Goal: Task Accomplishment & Management: Manage account settings

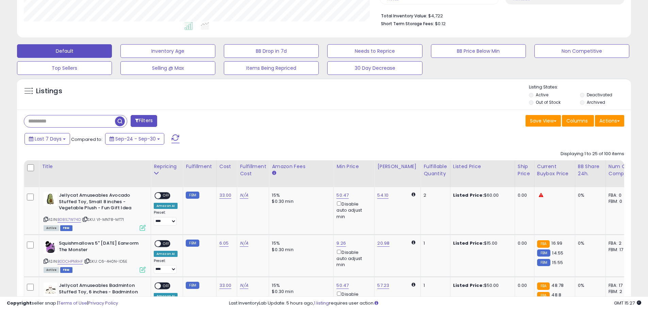
scroll to position [204, 0]
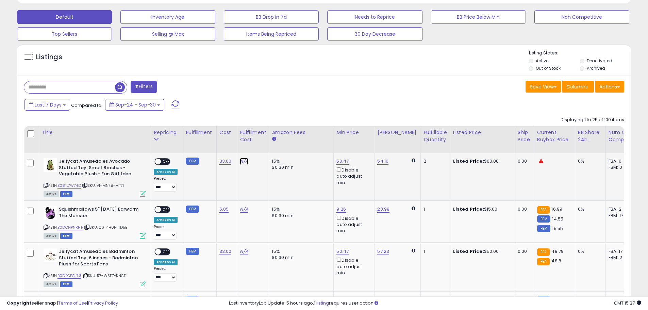
click at [242, 160] on link "N/A" at bounding box center [244, 161] width 8 height 7
type input "****"
click button "submit" at bounding box center [262, 144] width 12 height 10
click at [163, 162] on span "OFF" at bounding box center [166, 162] width 11 height 6
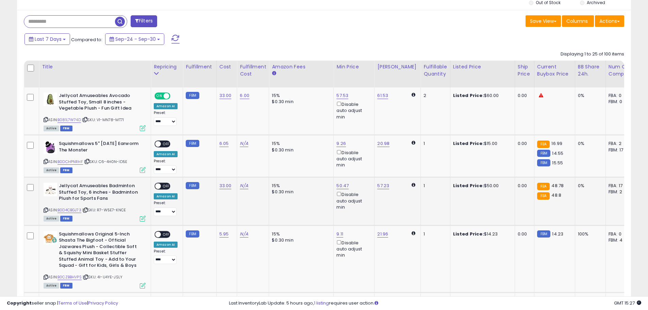
scroll to position [272, 0]
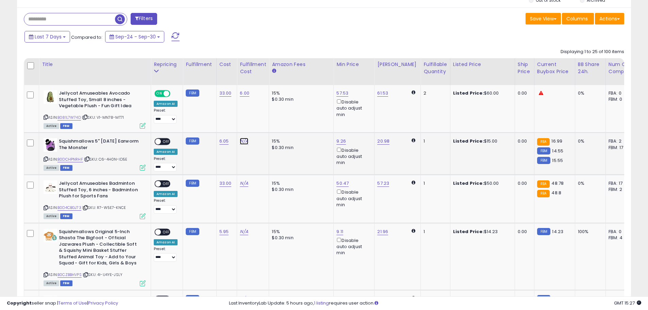
click at [242, 141] on link "N/A" at bounding box center [244, 141] width 8 height 7
type input "****"
click button "submit" at bounding box center [262, 124] width 12 height 10
click at [165, 140] on span "OFF" at bounding box center [166, 142] width 11 height 6
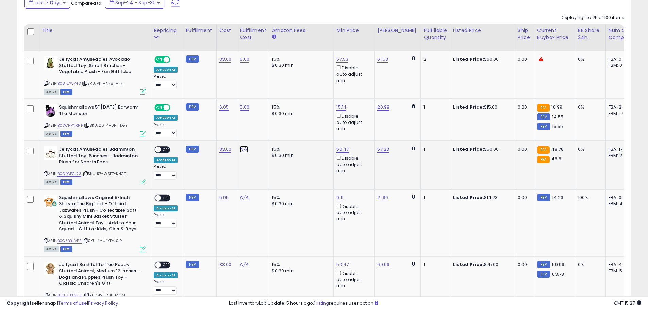
click at [244, 149] on link "N/A" at bounding box center [244, 149] width 8 height 7
type input "****"
click button "submit" at bounding box center [262, 132] width 12 height 10
click at [167, 151] on span "OFF" at bounding box center [166, 150] width 11 height 6
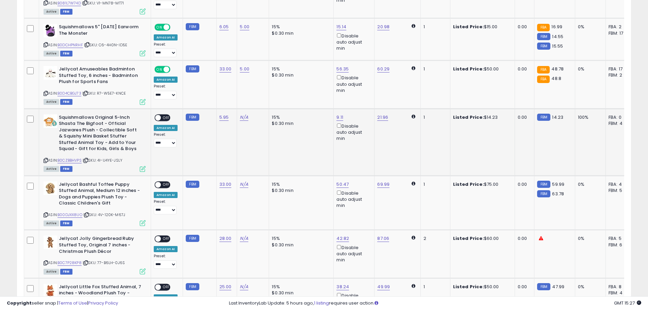
scroll to position [408, 0]
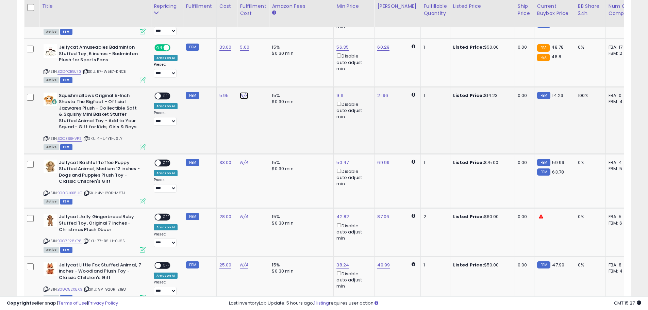
click at [243, 96] on link "N/A" at bounding box center [244, 95] width 8 height 7
type input "****"
click button "submit" at bounding box center [262, 78] width 12 height 10
click at [165, 95] on span "OFF" at bounding box center [166, 96] width 11 height 6
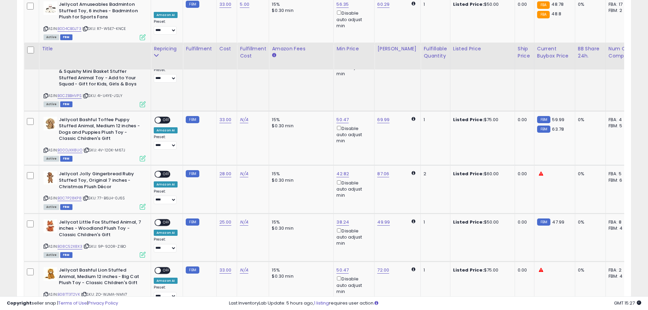
scroll to position [510, 0]
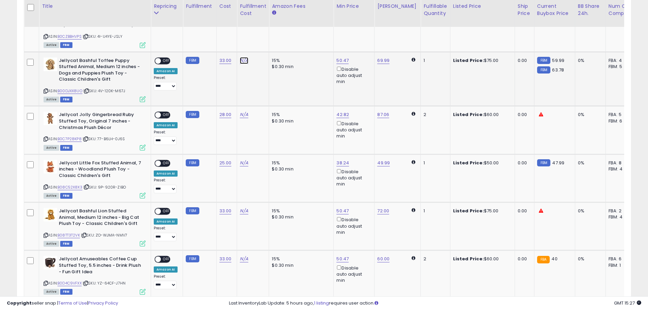
click at [242, 59] on link "N/A" at bounding box center [244, 60] width 8 height 7
type input "****"
click button "submit" at bounding box center [262, 43] width 12 height 10
click at [164, 60] on span "OFF" at bounding box center [166, 61] width 11 height 6
click at [247, 114] on div "N/A" at bounding box center [252, 115] width 24 height 6
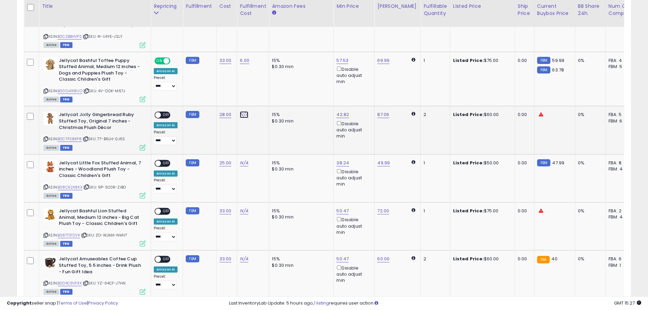
click at [244, 114] on link "N/A" at bounding box center [244, 114] width 8 height 7
type input "****"
click button "submit" at bounding box center [262, 97] width 12 height 10
click at [164, 113] on span "OFF" at bounding box center [166, 115] width 11 height 6
click at [243, 162] on link "N/A" at bounding box center [244, 163] width 8 height 7
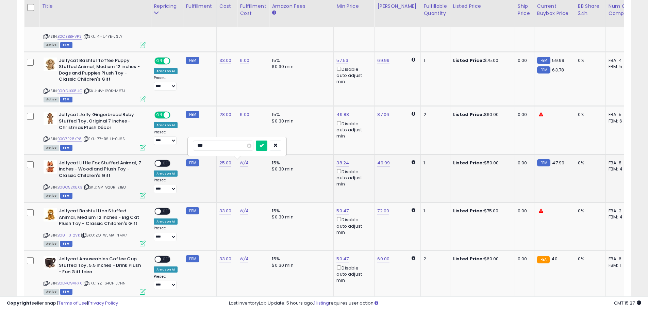
type input "****"
click button "submit" at bounding box center [262, 146] width 12 height 10
click at [163, 162] on span "OFF" at bounding box center [166, 163] width 11 height 6
click at [244, 210] on link "N/A" at bounding box center [244, 211] width 8 height 7
type input "****"
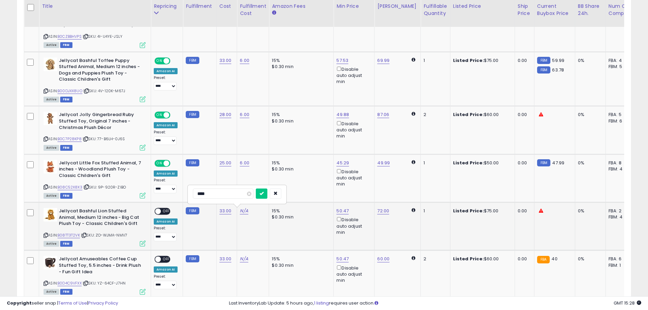
click button "submit" at bounding box center [262, 194] width 12 height 10
click at [165, 210] on span "OFF" at bounding box center [166, 212] width 11 height 6
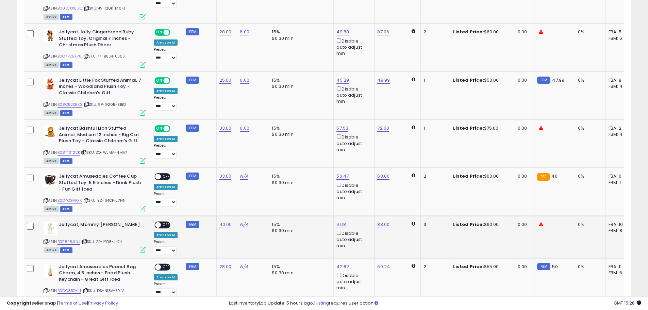
scroll to position [612, 0]
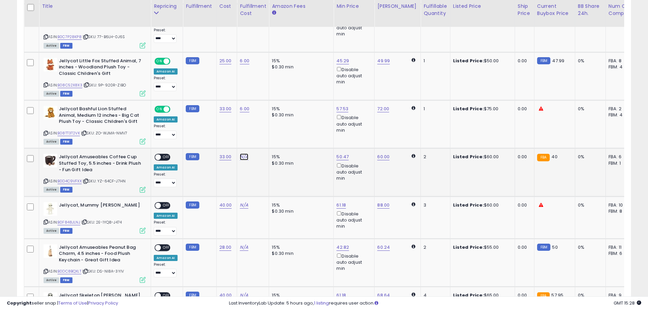
click at [244, 157] on link "N/A" at bounding box center [244, 156] width 8 height 7
type input "****"
click button "submit" at bounding box center [262, 139] width 12 height 10
click at [164, 156] on span "OFF" at bounding box center [166, 157] width 11 height 6
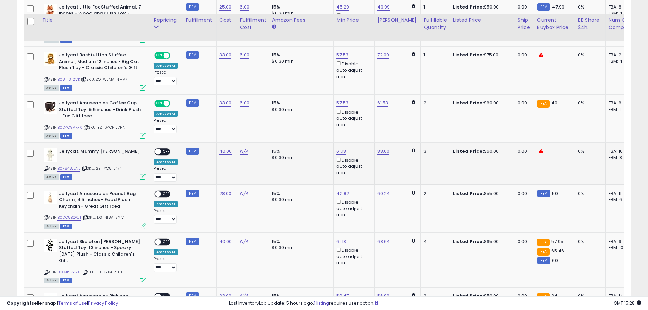
scroll to position [681, 0]
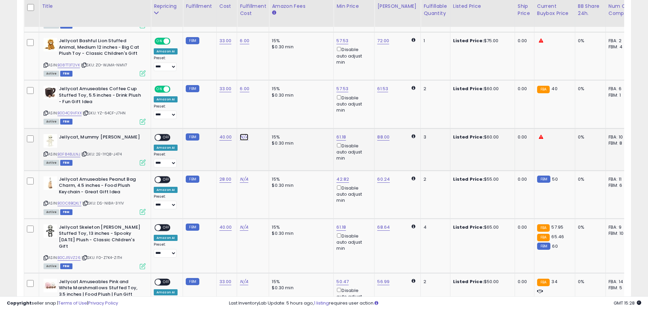
click at [242, 136] on link "N/A" at bounding box center [244, 137] width 8 height 7
type input "****"
click button "submit" at bounding box center [262, 120] width 12 height 10
click at [166, 136] on span "OFF" at bounding box center [166, 137] width 11 height 6
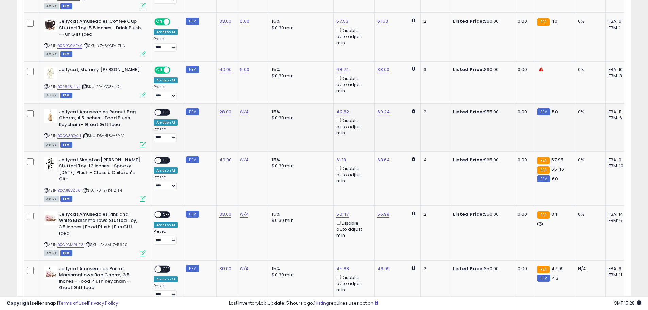
scroll to position [749, 0]
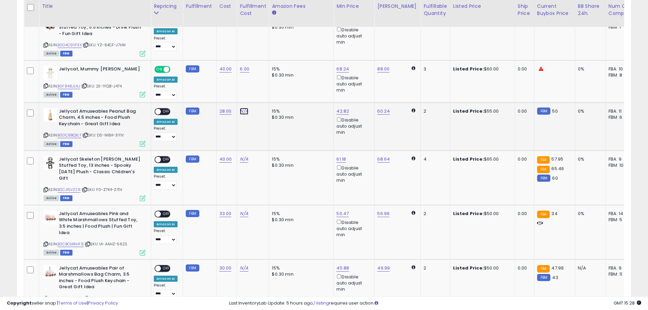
click at [243, 111] on link "N/A" at bounding box center [244, 111] width 8 height 7
type input "****"
click button "submit" at bounding box center [262, 94] width 12 height 10
click at [167, 110] on span "OFF" at bounding box center [166, 112] width 11 height 6
click at [243, 159] on link "N/A" at bounding box center [244, 159] width 8 height 7
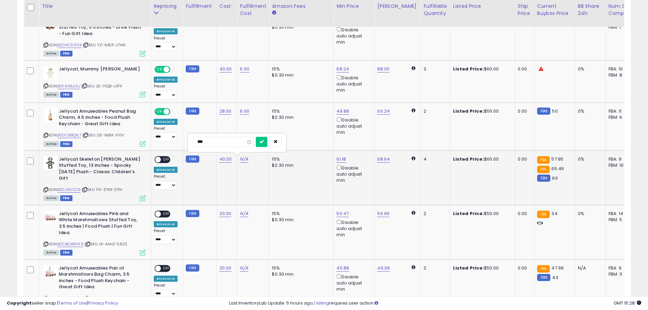
type input "****"
click button "submit" at bounding box center [262, 142] width 12 height 10
click at [167, 160] on span "OFF" at bounding box center [166, 160] width 11 height 6
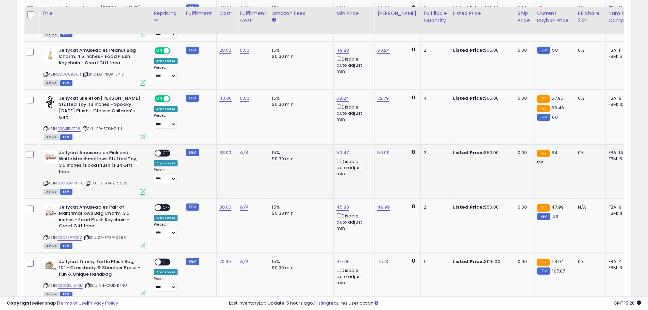
scroll to position [817, 0]
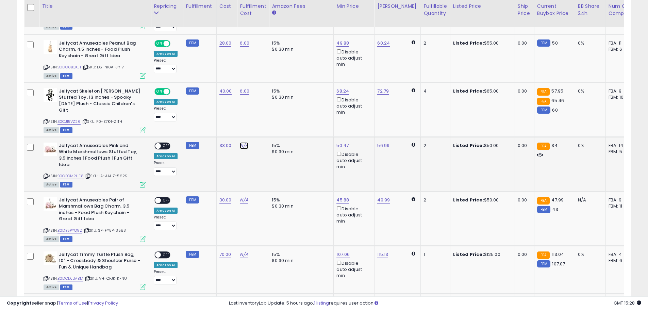
click at [243, 142] on link "N/A" at bounding box center [244, 145] width 8 height 7
type input "****"
click button "submit" at bounding box center [262, 122] width 12 height 10
click at [167, 143] on span "OFF" at bounding box center [166, 146] width 11 height 6
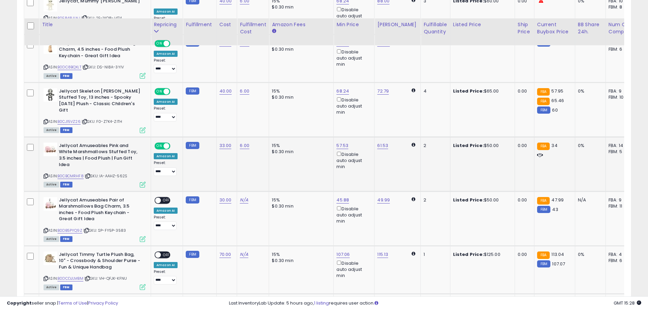
scroll to position [851, 0]
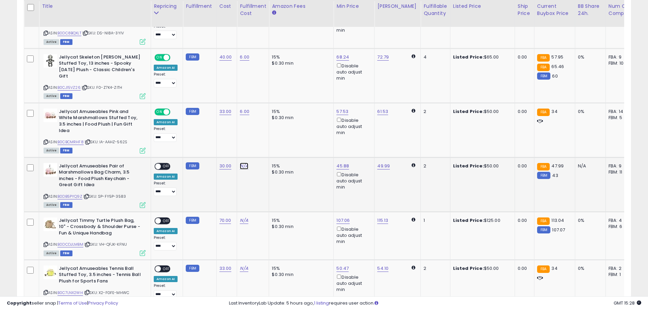
click at [242, 163] on link "N/A" at bounding box center [244, 166] width 8 height 7
type input "****"
click button "submit" at bounding box center [262, 142] width 12 height 10
click at [165, 163] on span "OFF" at bounding box center [166, 166] width 11 height 6
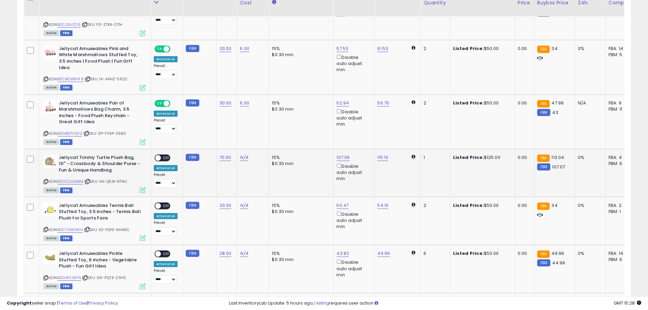
scroll to position [919, 0]
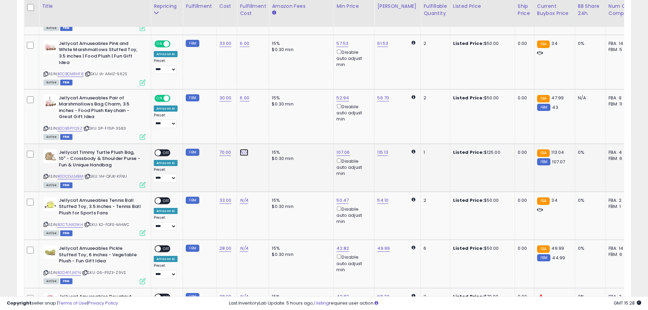
click at [243, 149] on link "N/A" at bounding box center [244, 152] width 8 height 7
type input "****"
click button "submit" at bounding box center [262, 129] width 12 height 10
click at [166, 150] on span "OFF" at bounding box center [166, 153] width 11 height 6
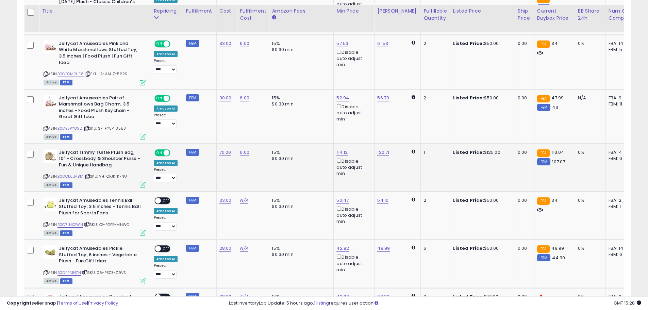
scroll to position [953, 0]
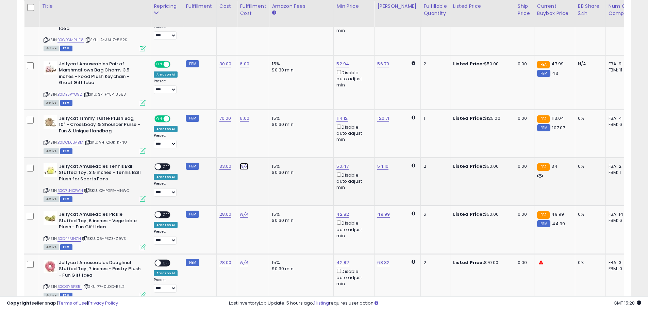
click at [242, 163] on link "N/A" at bounding box center [244, 166] width 8 height 7
type input "****"
click button "submit" at bounding box center [262, 142] width 12 height 10
click at [164, 164] on span "OFF" at bounding box center [166, 167] width 11 height 6
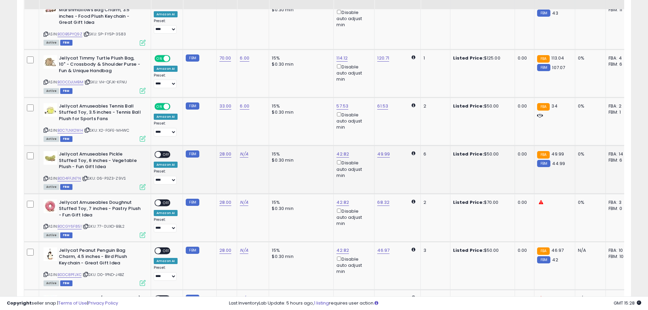
scroll to position [1021, 0]
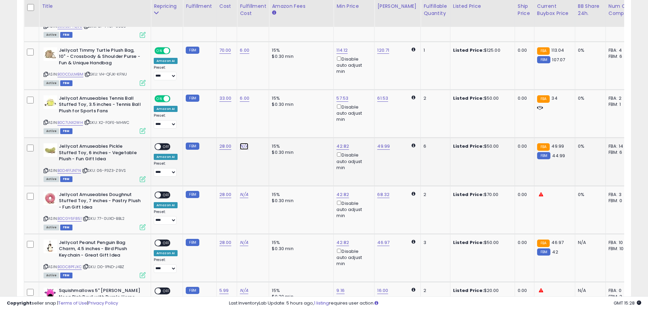
click at [244, 143] on link "N/A" at bounding box center [244, 146] width 8 height 7
type input "****"
click button "submit" at bounding box center [262, 123] width 12 height 10
click at [166, 144] on span "OFF" at bounding box center [166, 147] width 11 height 6
click at [245, 191] on link "N/A" at bounding box center [244, 194] width 8 height 7
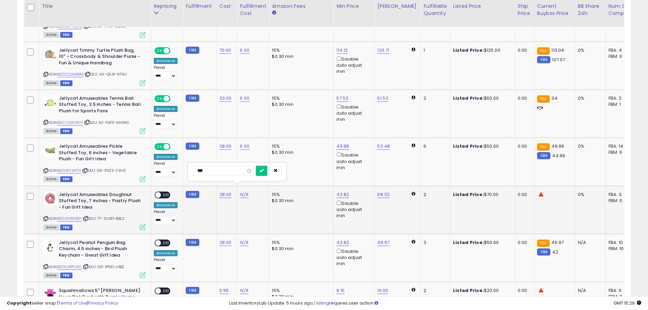
type input "****"
click button "submit" at bounding box center [262, 171] width 12 height 10
click at [167, 192] on span "OFF" at bounding box center [166, 195] width 11 height 6
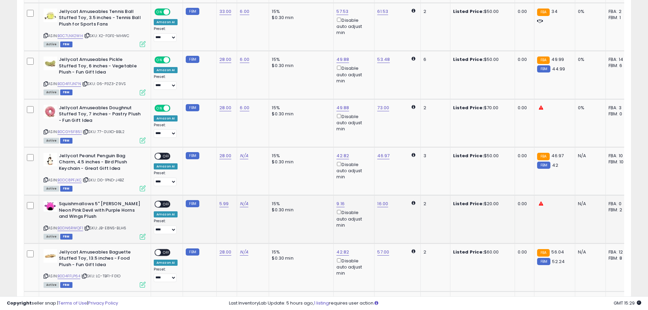
scroll to position [1123, 0]
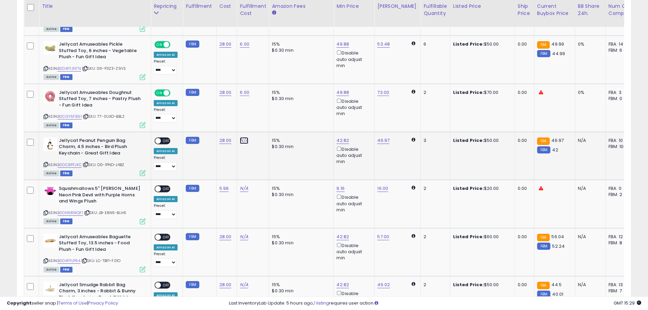
click at [243, 137] on link "N/A" at bounding box center [244, 140] width 8 height 7
type input "****"
click button "submit" at bounding box center [262, 117] width 12 height 10
click at [168, 138] on span "OFF" at bounding box center [166, 141] width 11 height 6
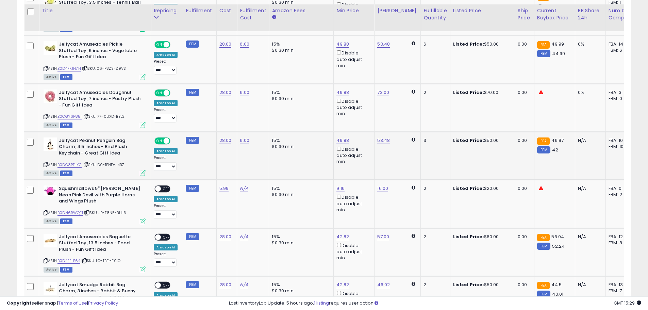
scroll to position [1157, 0]
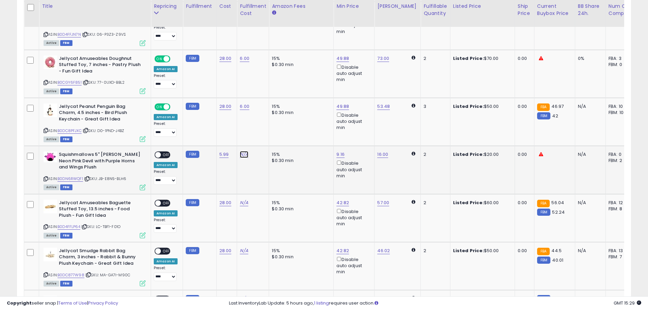
click at [244, 151] on link "N/A" at bounding box center [244, 154] width 8 height 7
type input "****"
click button "submit" at bounding box center [262, 131] width 12 height 10
click at [163, 152] on span "OFF" at bounding box center [166, 155] width 11 height 6
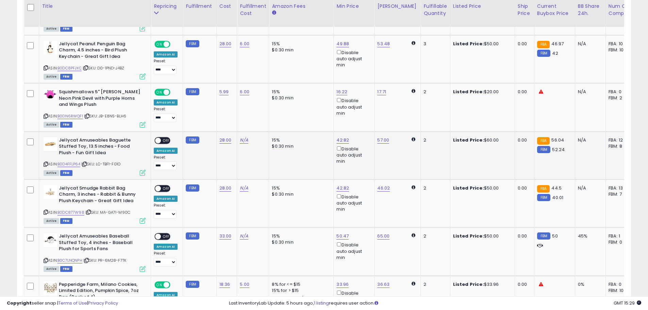
scroll to position [1225, 0]
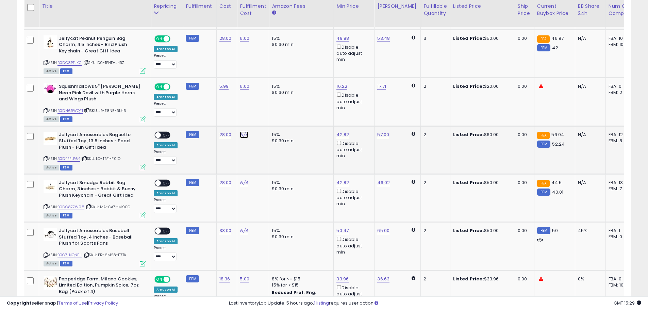
click at [244, 131] on link "N/A" at bounding box center [244, 134] width 8 height 7
type input "****"
click button "submit" at bounding box center [262, 111] width 12 height 10
click at [168, 132] on span "OFF" at bounding box center [166, 135] width 11 height 6
click at [244, 179] on link "N/A" at bounding box center [244, 182] width 8 height 7
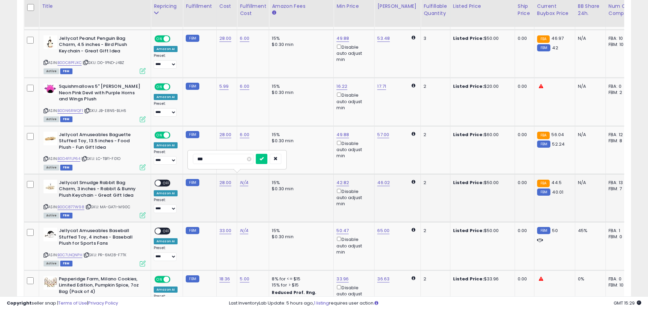
type input "****"
click button "submit" at bounding box center [262, 159] width 12 height 10
click at [163, 180] on span "OFF" at bounding box center [166, 183] width 11 height 6
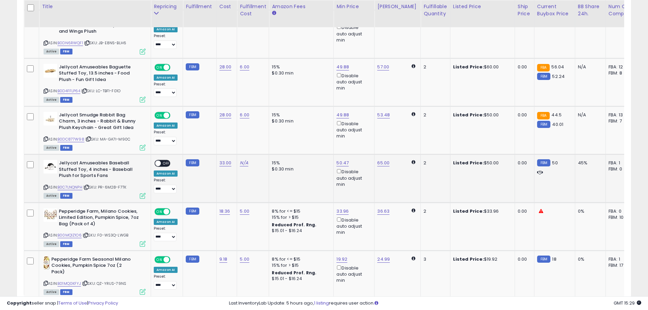
scroll to position [1293, 0]
click at [244, 159] on link "N/A" at bounding box center [244, 162] width 8 height 7
type input "****"
click button "submit" at bounding box center [262, 139] width 12 height 10
click at [167, 160] on span "OFF" at bounding box center [166, 163] width 11 height 6
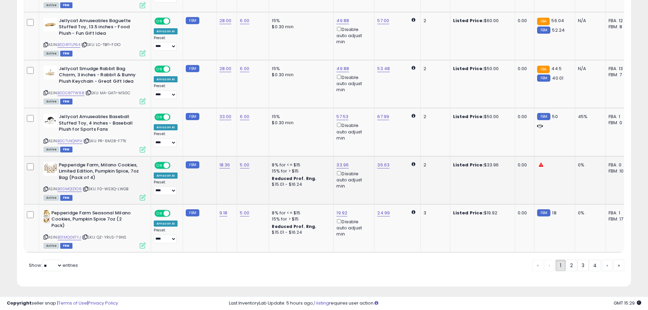
scroll to position [1340, 0]
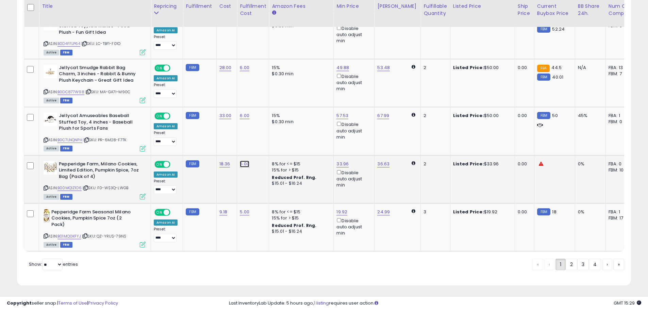
click at [241, 161] on link "5.00" at bounding box center [245, 164] width 10 height 7
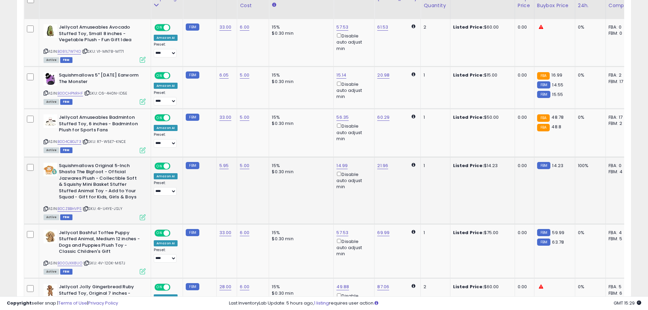
scroll to position [115, 0]
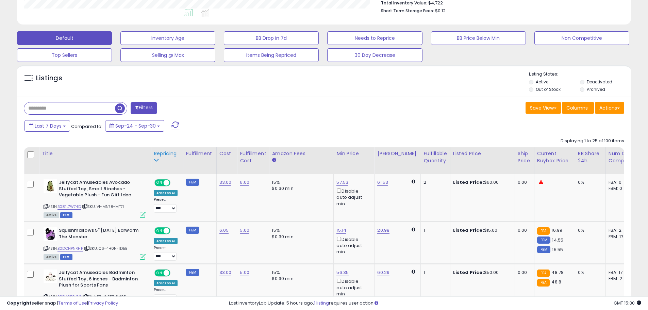
click at [163, 152] on div "Repricing" at bounding box center [167, 153] width 26 height 7
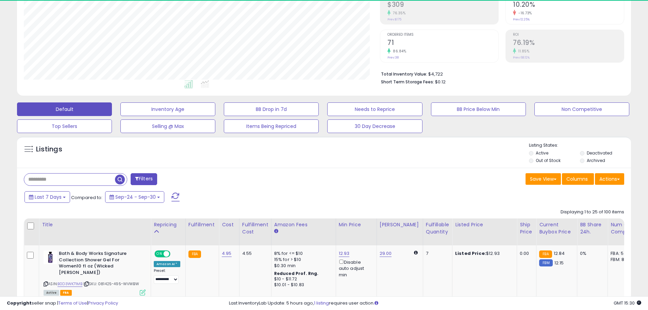
scroll to position [183, 0]
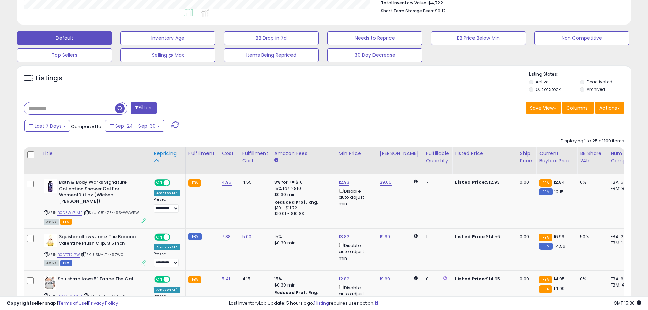
click at [164, 153] on div "Repricing" at bounding box center [168, 153] width 29 height 7
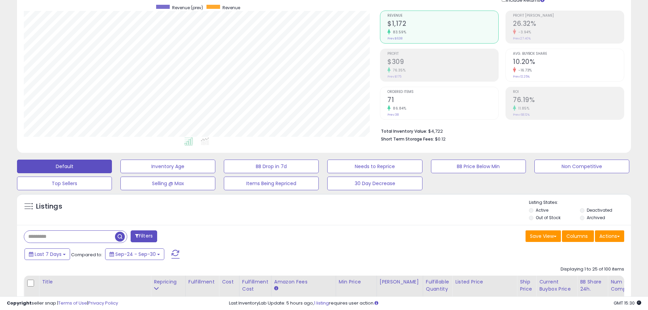
scroll to position [0, 0]
